Goal: Transaction & Acquisition: Purchase product/service

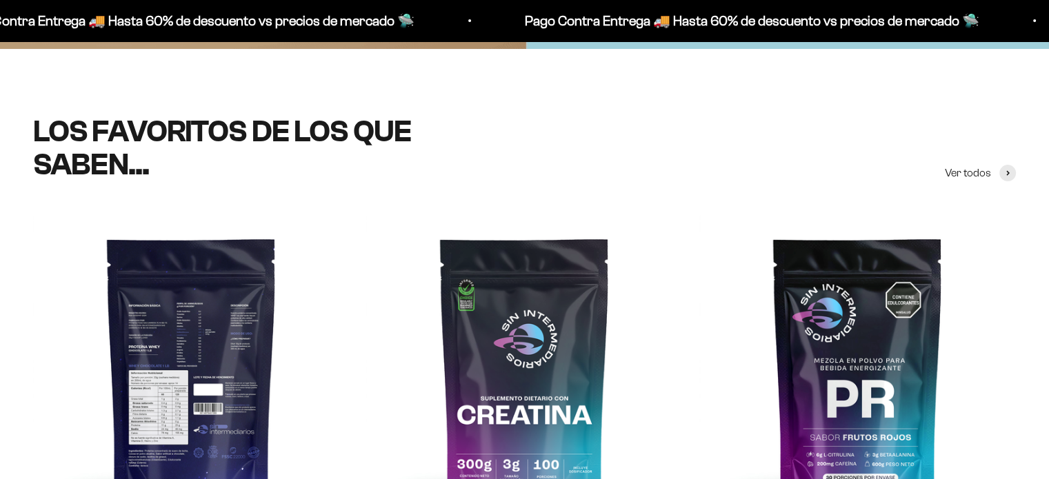
scroll to position [483, 0]
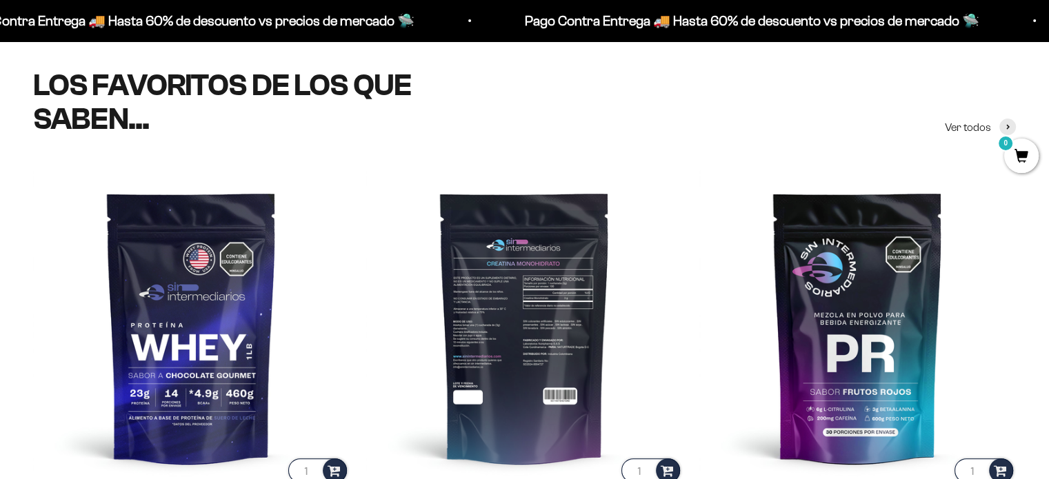
click at [474, 350] on img at bounding box center [524, 327] width 317 height 317
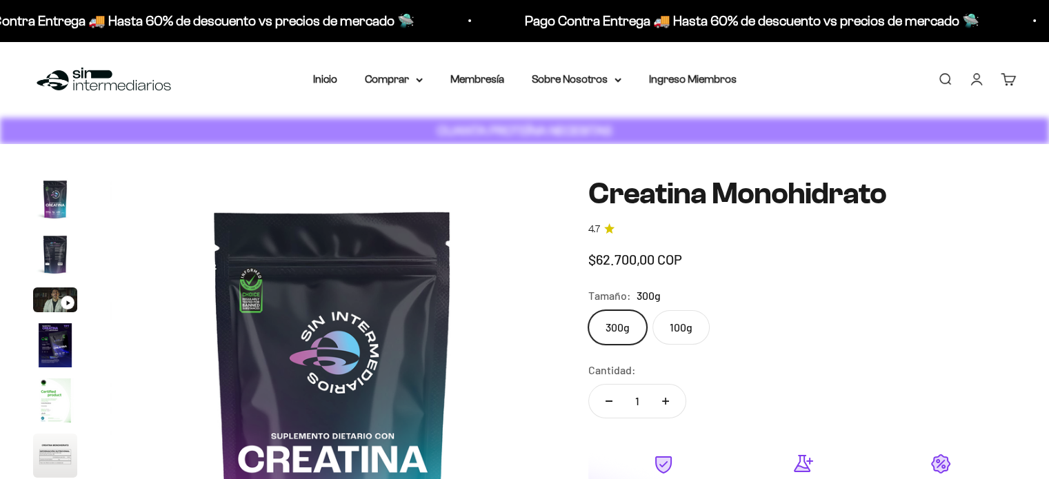
scroll to position [0, 3692]
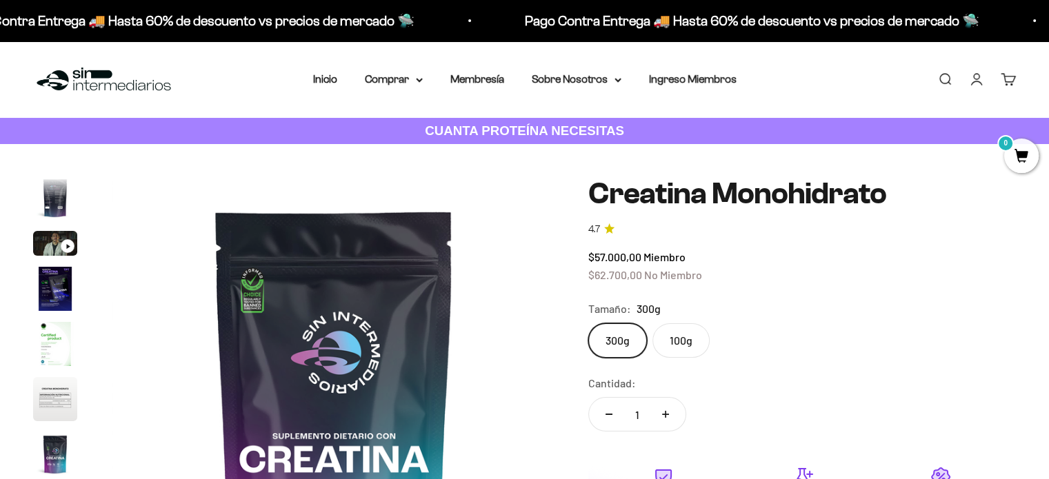
click at [57, 289] on img "Ir al artículo 4" at bounding box center [55, 289] width 44 height 44
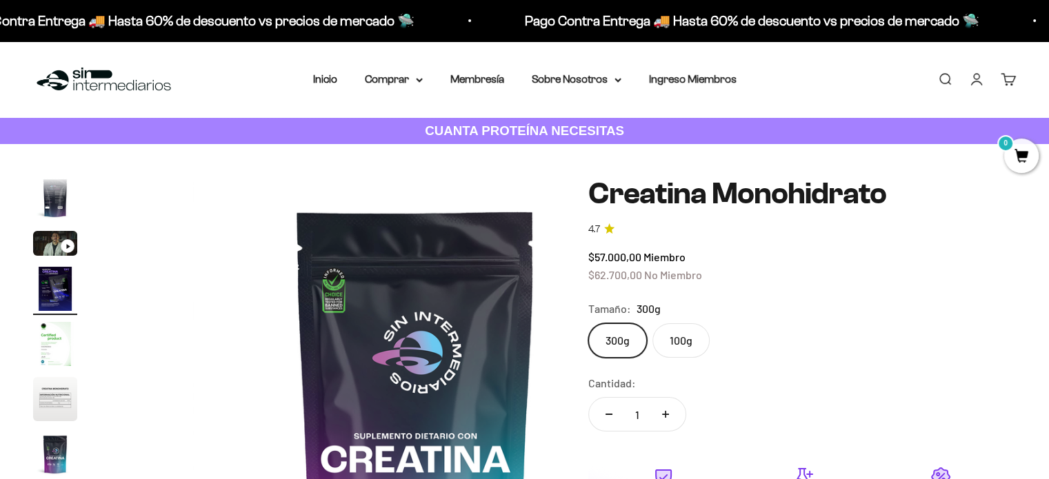
scroll to position [0, 0]
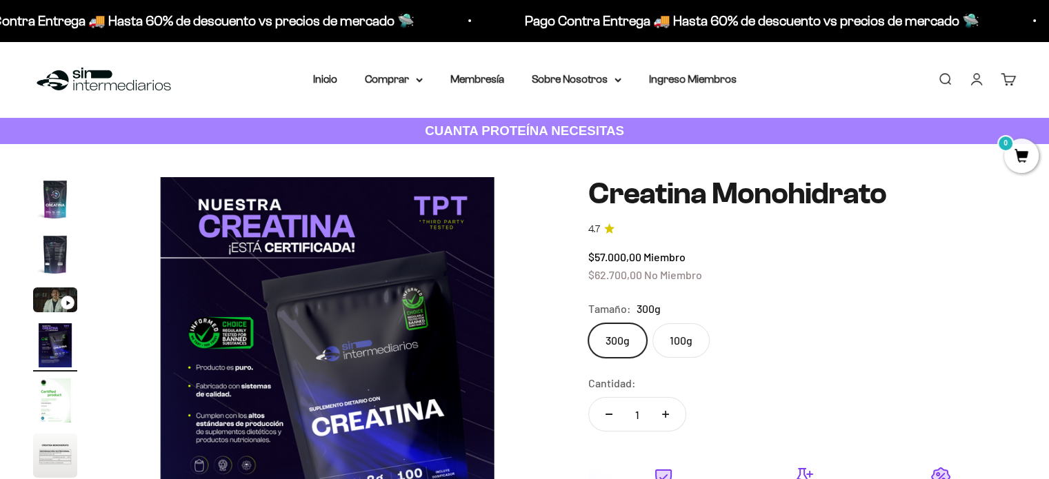
click at [55, 246] on img "Ir al artículo 2" at bounding box center [55, 254] width 44 height 44
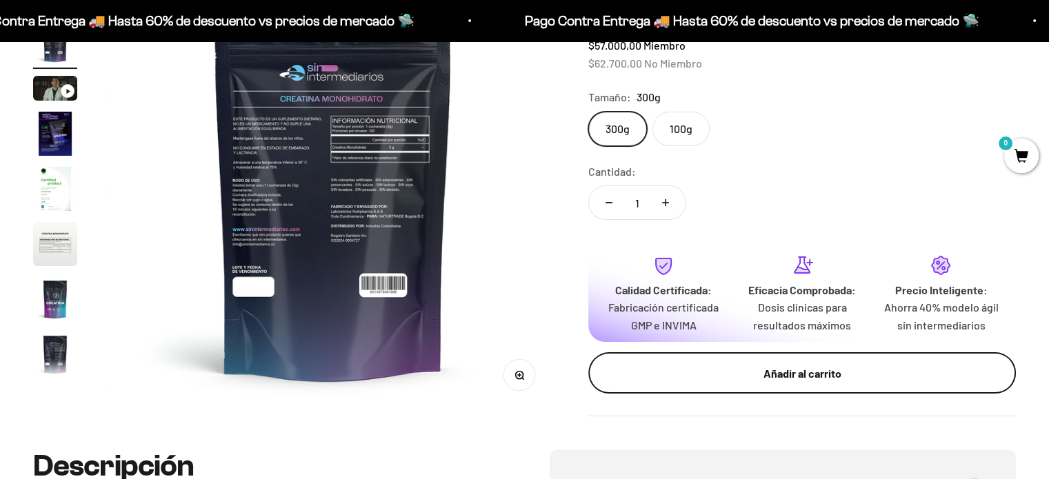
scroll to position [138, 0]
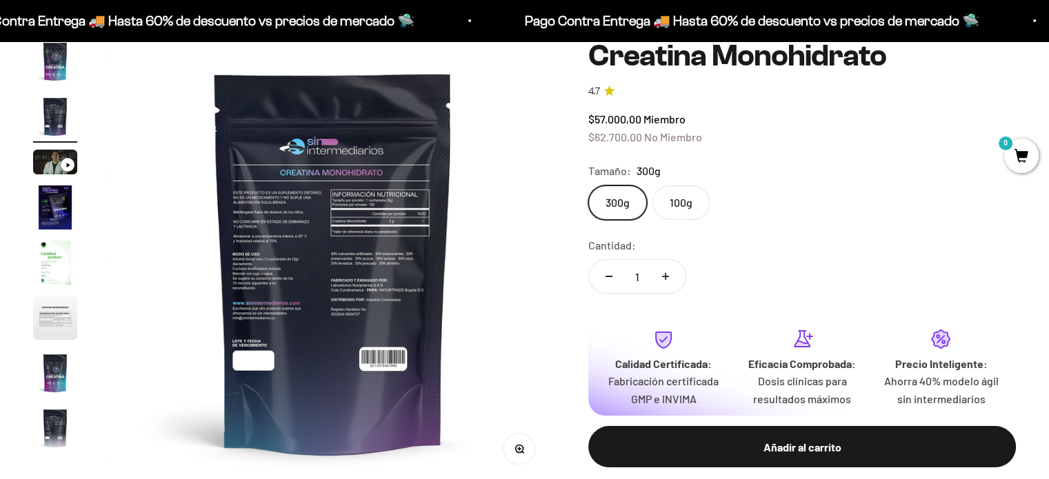
click at [686, 209] on label "100g" at bounding box center [680, 203] width 57 height 34
click at [588, 186] on input "100g" at bounding box center [588, 185] width 1 height 1
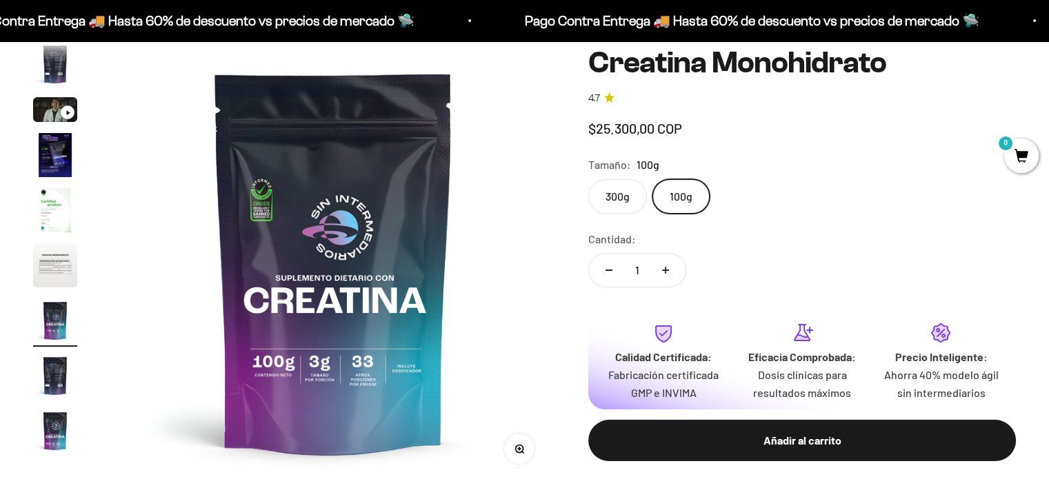
scroll to position [57, 0]
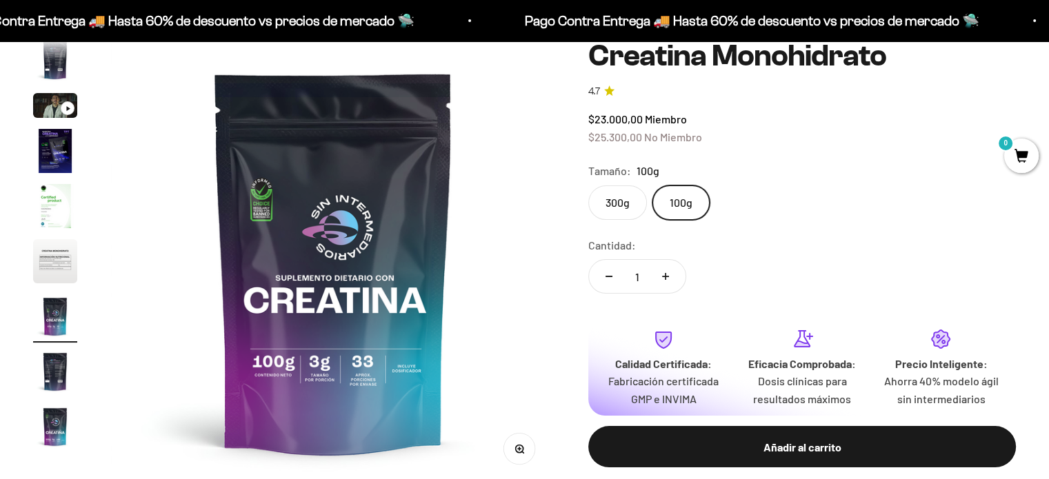
click at [629, 206] on label "300g" at bounding box center [617, 203] width 59 height 34
click at [588, 186] on input "300g" at bounding box center [588, 185] width 1 height 1
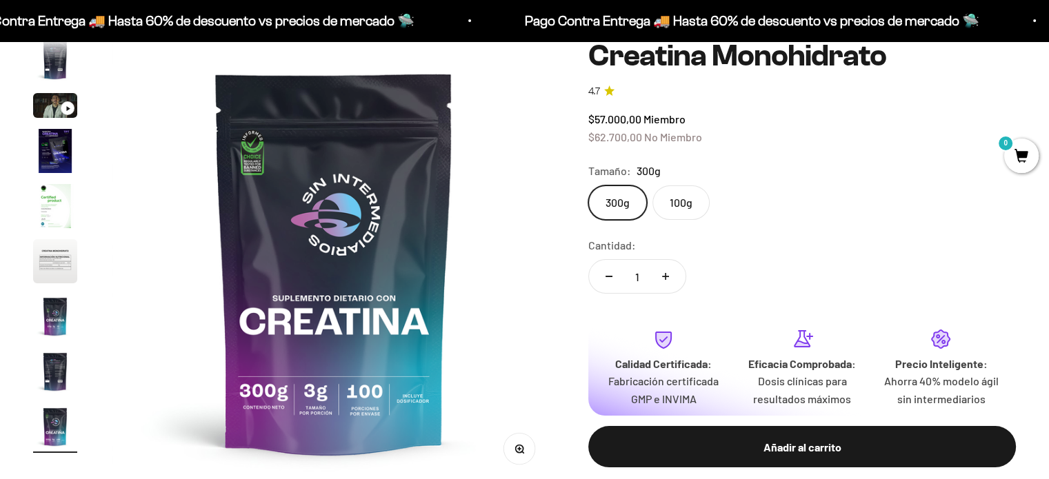
click at [41, 148] on img "Ir al artículo 4" at bounding box center [55, 151] width 44 height 44
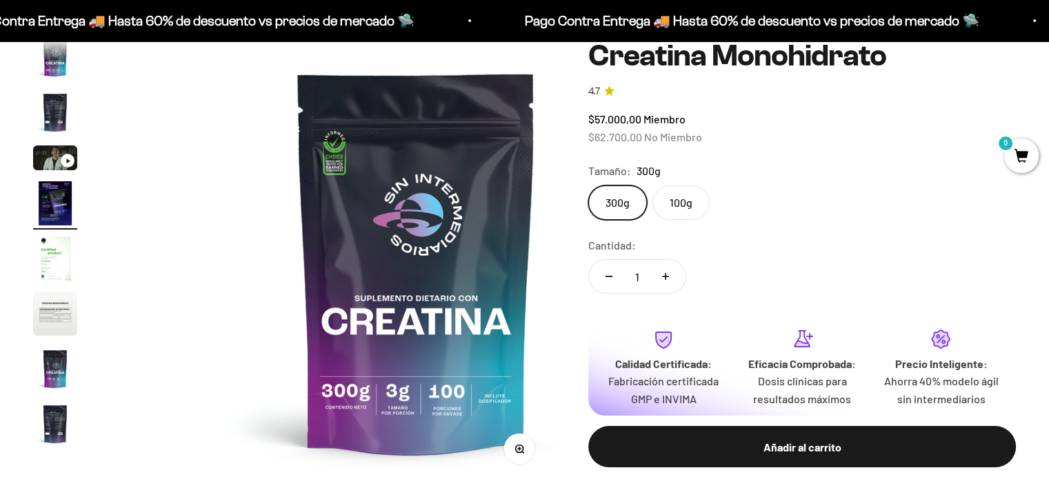
scroll to position [0, 0]
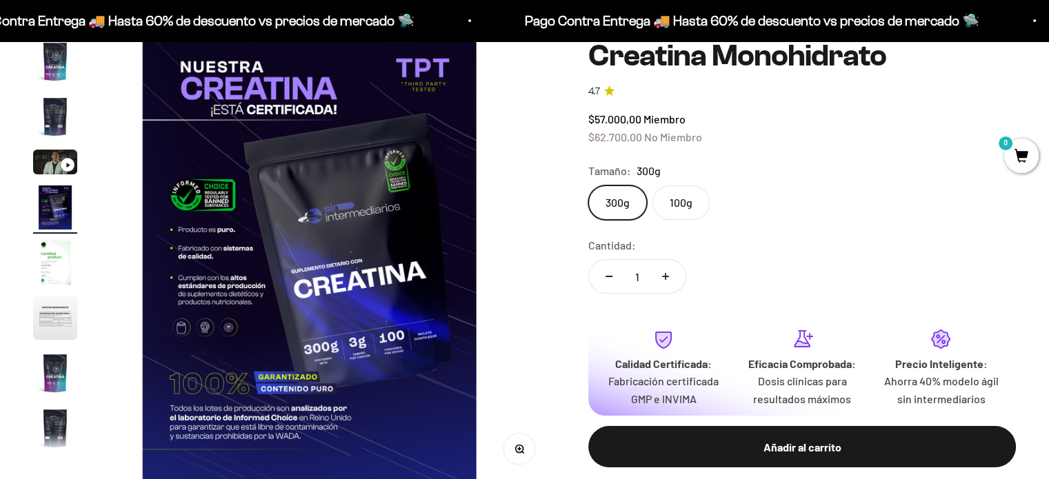
click at [51, 374] on img "Ir al artículo 7" at bounding box center [55, 373] width 44 height 44
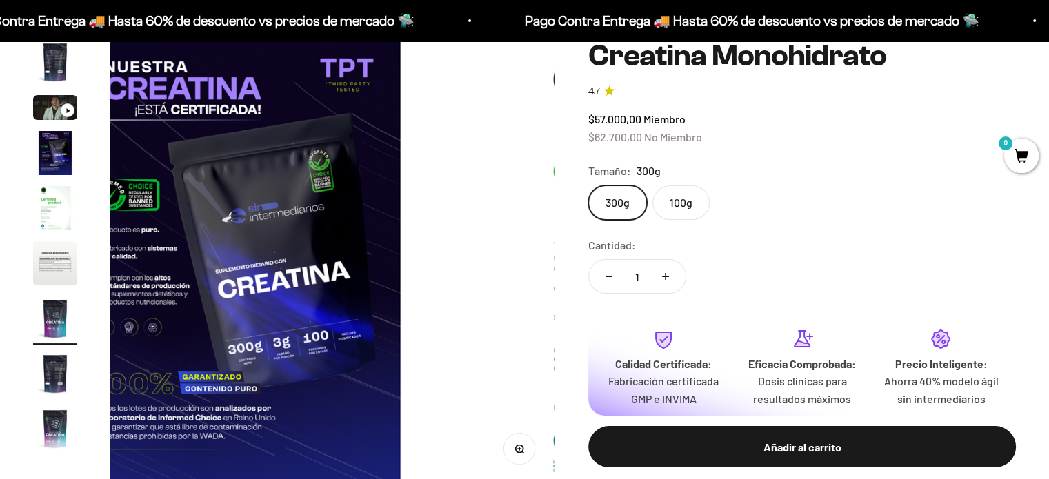
scroll to position [57, 0]
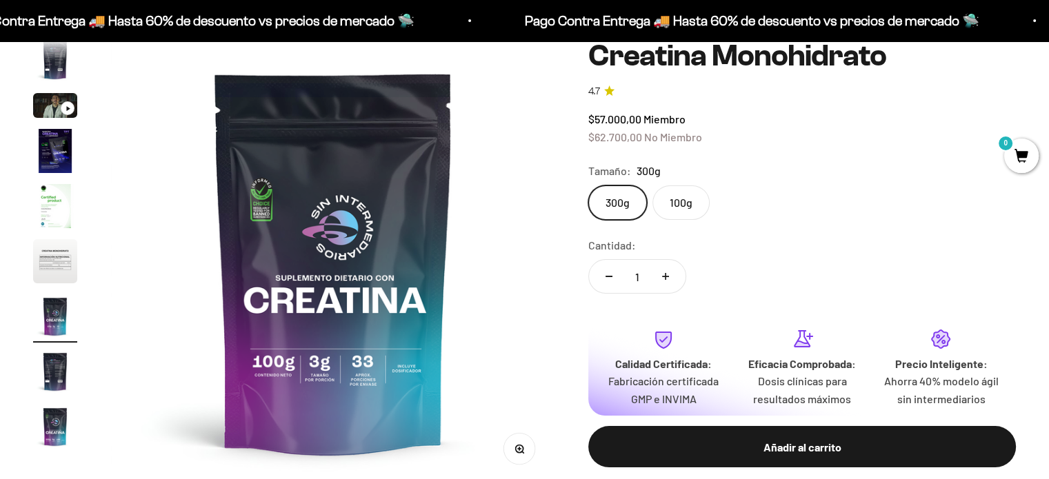
click at [57, 256] on img "Ir al artículo 6" at bounding box center [55, 261] width 44 height 44
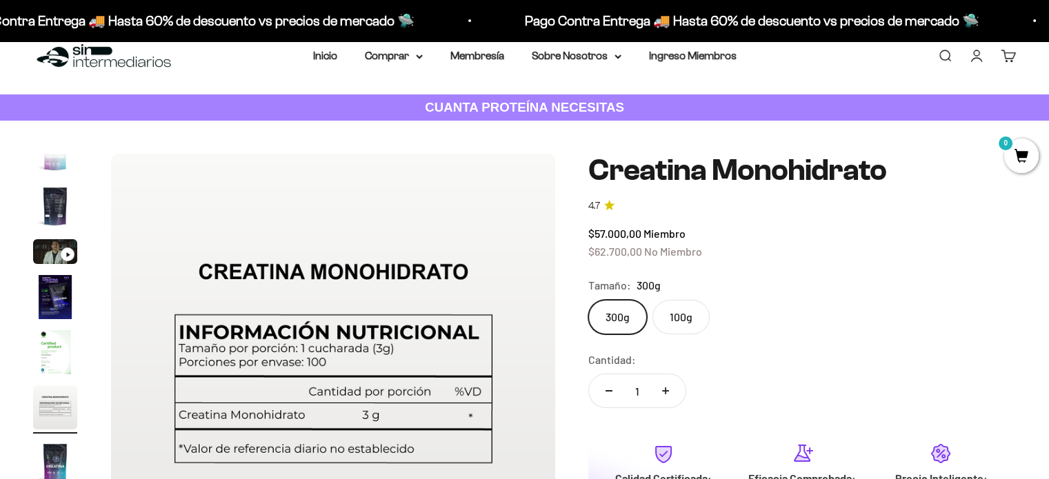
scroll to position [0, 0]
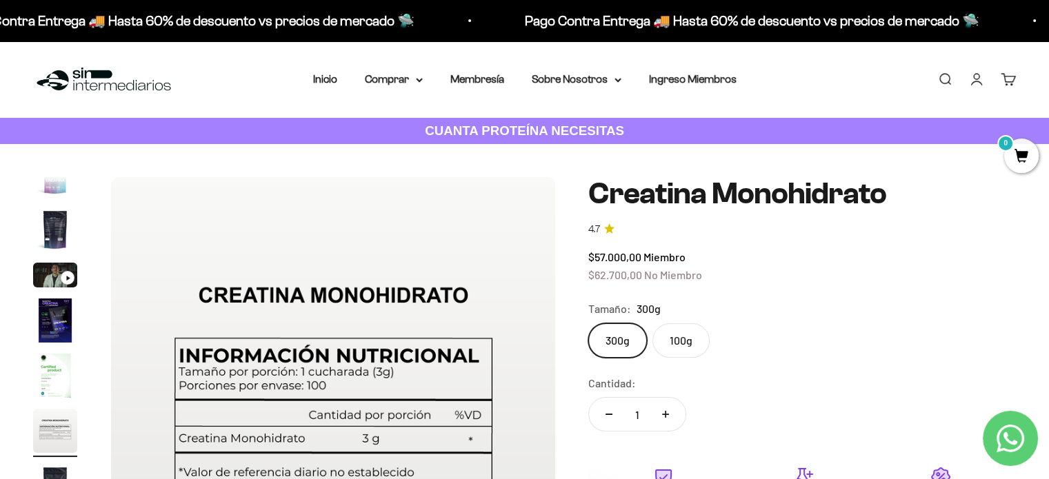
click at [668, 330] on label "100g" at bounding box center [680, 340] width 57 height 34
click at [588, 323] on input "100g" at bounding box center [588, 323] width 1 height 1
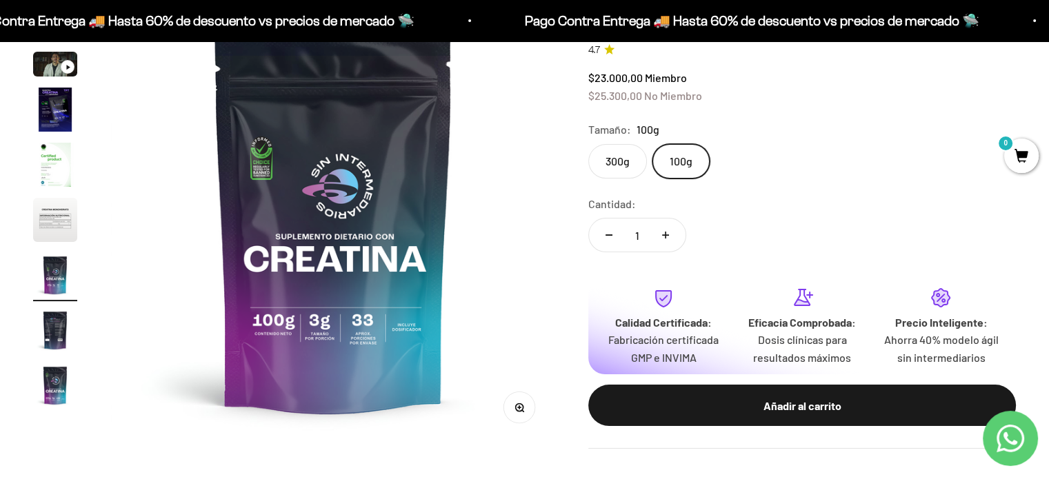
scroll to position [207, 0]
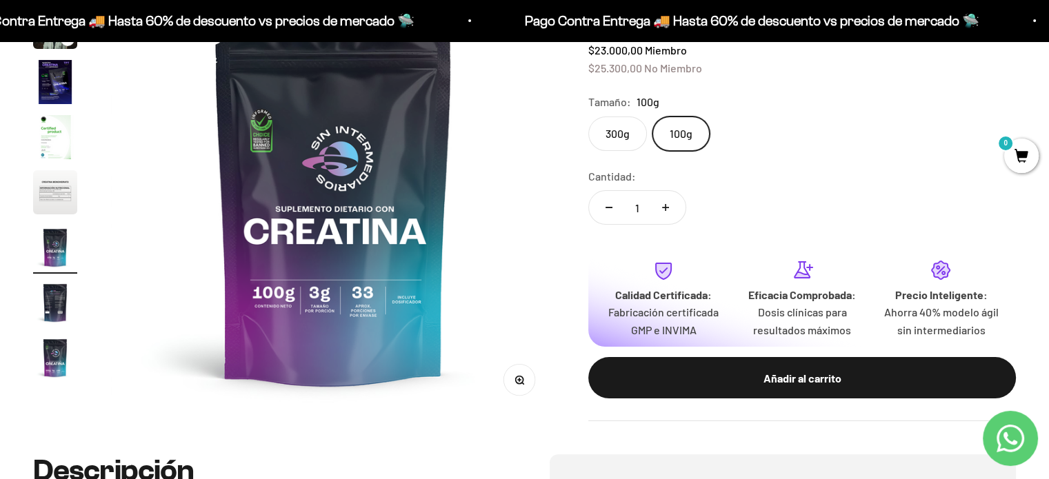
click at [47, 197] on img "Ir al artículo 6" at bounding box center [55, 192] width 44 height 44
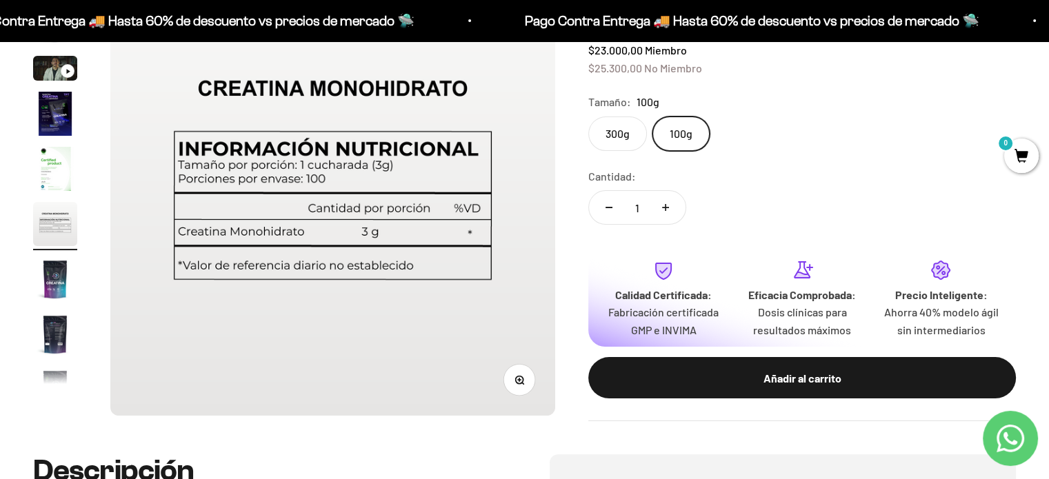
scroll to position [0, 2308]
click at [46, 162] on img "Ir al artículo 5" at bounding box center [55, 169] width 44 height 44
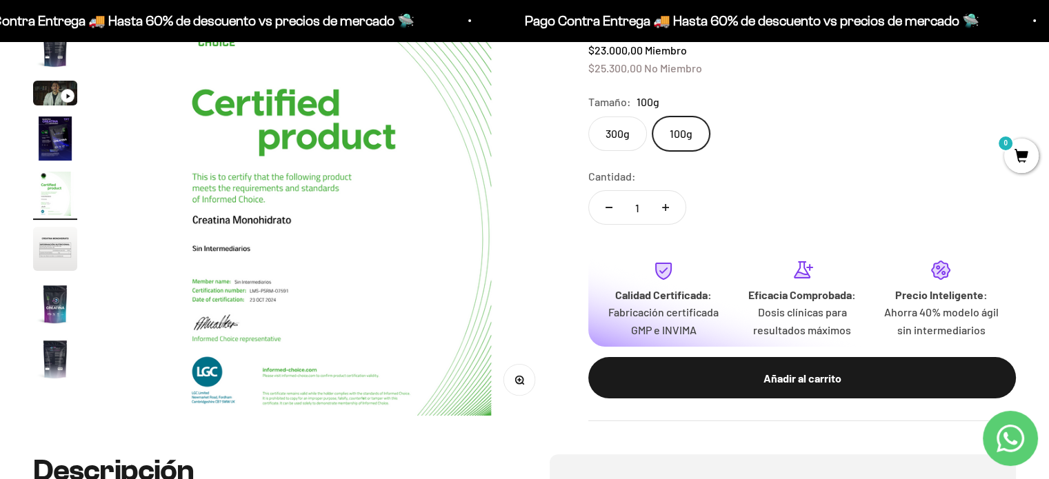
click at [49, 152] on img "Ir al artículo 4" at bounding box center [55, 139] width 44 height 44
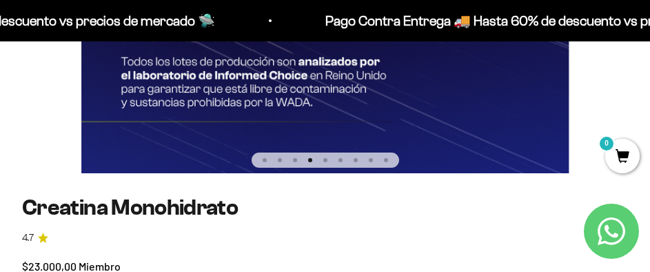
scroll to position [828, 0]
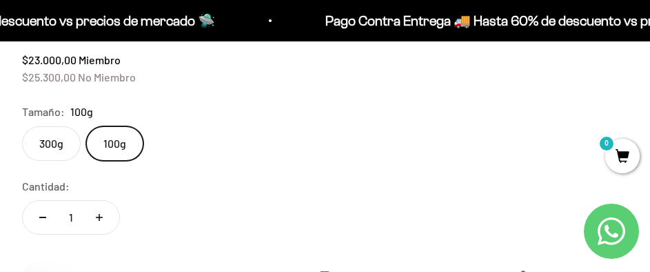
click at [58, 152] on label "300g" at bounding box center [51, 143] width 59 height 34
click at [22, 126] on input "300g" at bounding box center [21, 126] width 1 height 1
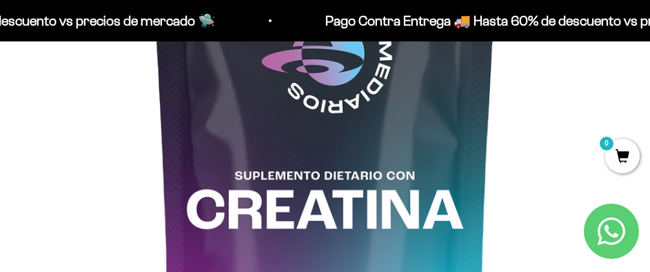
scroll to position [345, 0]
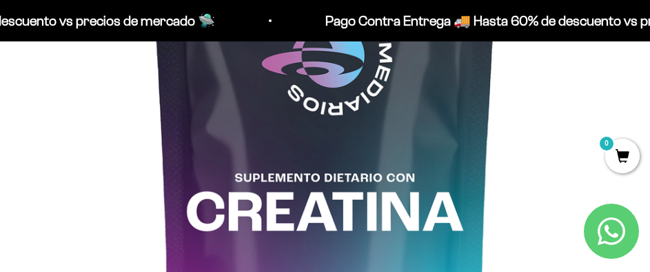
click at [558, 134] on img at bounding box center [325, 124] width 650 height 650
click at [614, 106] on img at bounding box center [325, 124] width 650 height 650
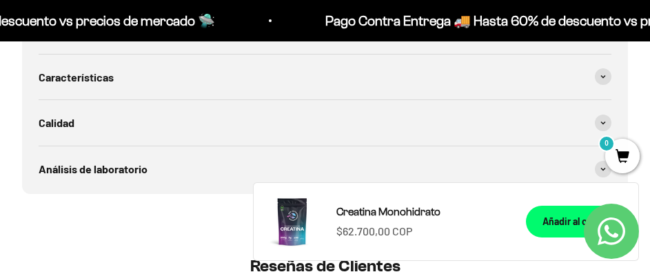
scroll to position [1793, 0]
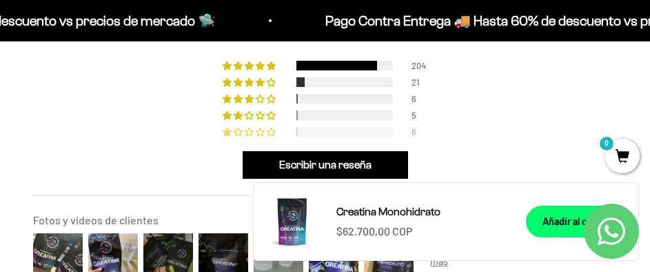
click at [243, 129] on span "2% (6) reviews with 1 star rating" at bounding box center [239, 132] width 11 height 8
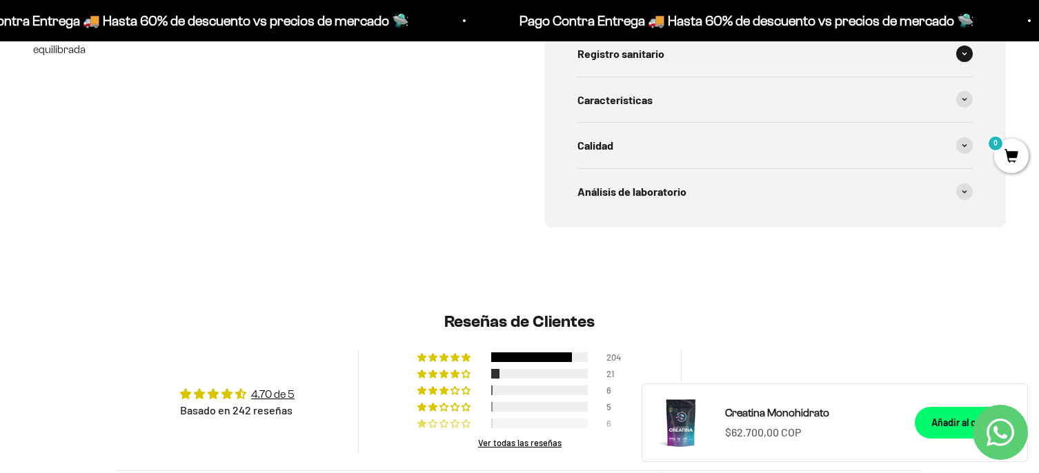
scroll to position [0, 3648]
click at [448, 410] on span "2% (5) reviews with 2 star rating" at bounding box center [444, 407] width 11 height 8
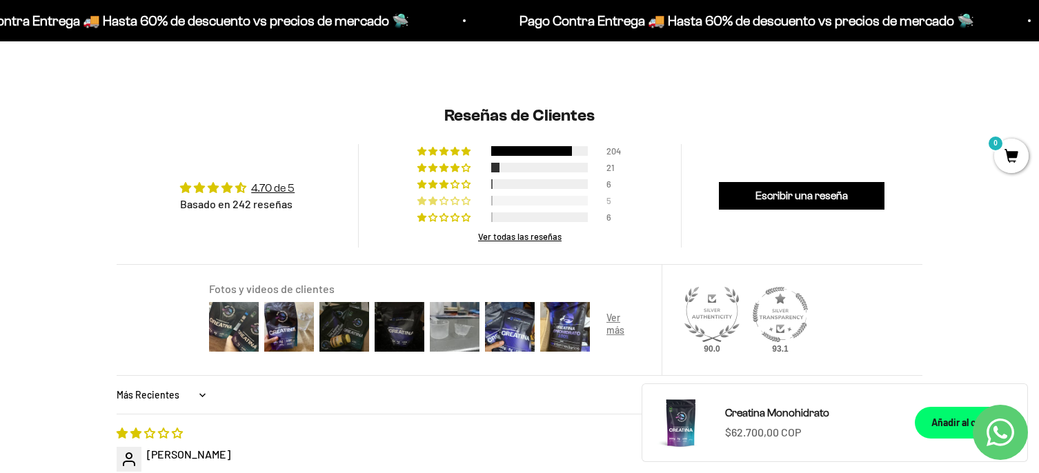
scroll to position [919, 0]
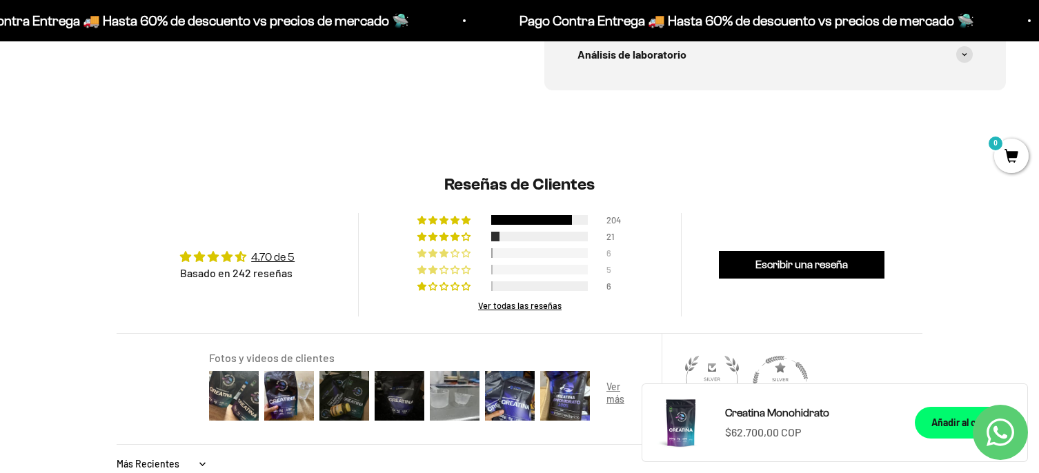
click at [461, 254] on span "2% (6) reviews with 3 star rating" at bounding box center [466, 253] width 11 height 8
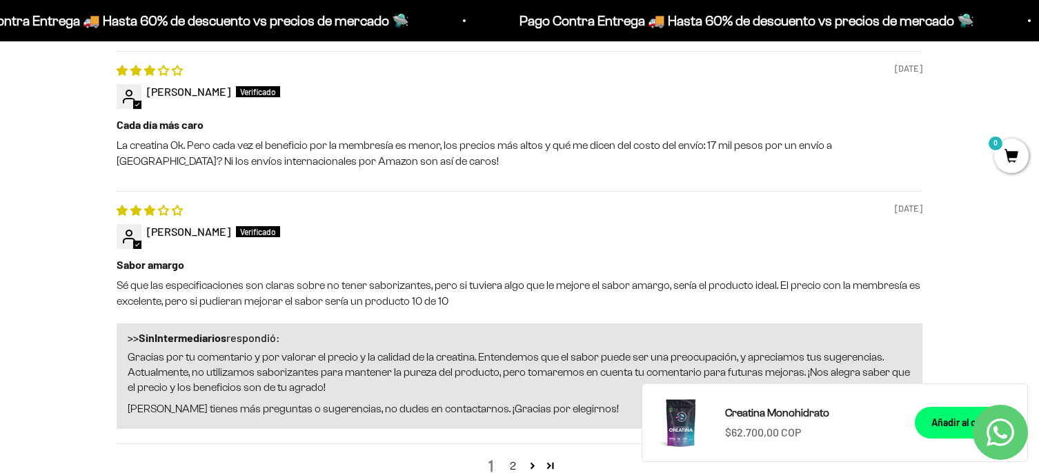
scroll to position [1747, 0]
